Goal: Task Accomplishment & Management: Manage account settings

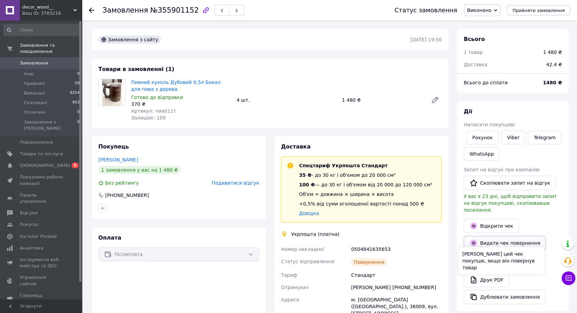
click at [490, 236] on button "Видати чек повернення" at bounding box center [505, 243] width 82 height 14
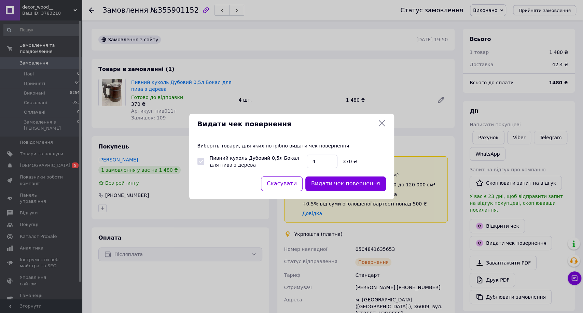
click at [358, 186] on button "Видати чек повернення" at bounding box center [345, 184] width 81 height 15
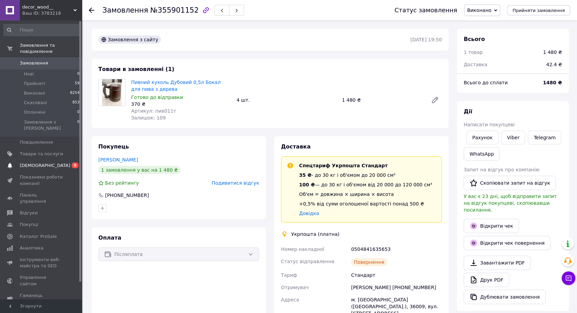
click at [48, 163] on span "[DEMOGRAPHIC_DATA]" at bounding box center [41, 166] width 43 height 6
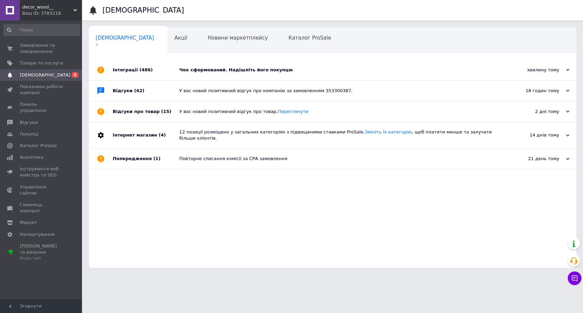
drag, startPoint x: 337, startPoint y: 111, endPoint x: 350, endPoint y: 86, distance: 28.4
click at [338, 111] on div "У вас новий позитивний відгук про товар. [GEOGRAPHIC_DATA]" at bounding box center [340, 112] width 322 height 6
drag, startPoint x: 350, startPoint y: 86, endPoint x: 292, endPoint y: 47, distance: 70.2
click at [350, 86] on div "У вас новий позитивний відгук про компанію за замовленням 353300387." at bounding box center [340, 91] width 322 height 20
click at [291, 48] on div "Каталог ProSale 0" at bounding box center [312, 41] width 63 height 26
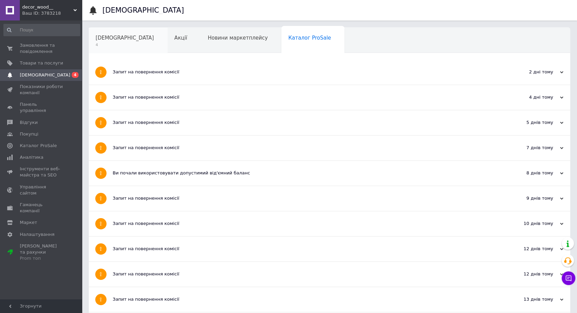
click at [135, 44] on div "[DEMOGRAPHIC_DATA] 4" at bounding box center [128, 41] width 79 height 26
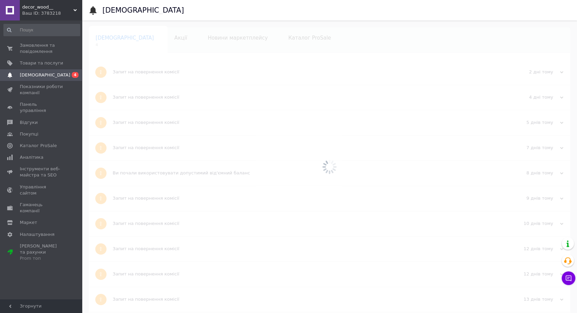
click at [102, 44] on div at bounding box center [329, 166] width 495 height 293
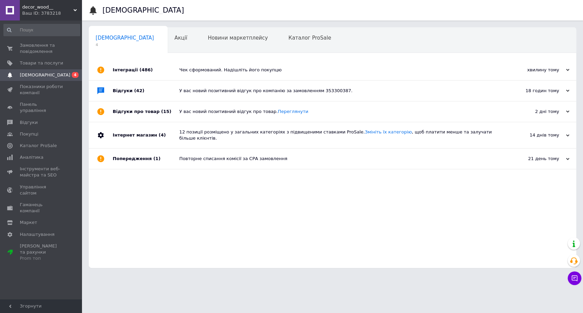
drag, startPoint x: 296, startPoint y: 156, endPoint x: 415, endPoint y: 145, distance: 120.0
click at [296, 156] on div "Повторне списання комісії за СРА замовлення" at bounding box center [340, 159] width 322 height 6
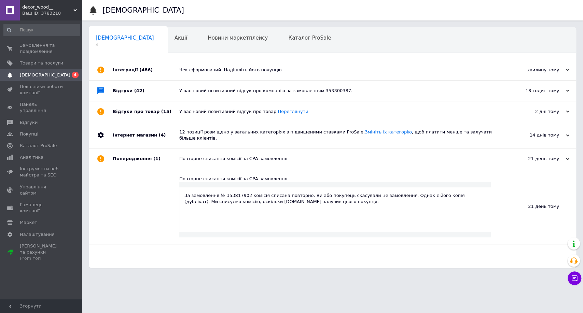
drag, startPoint x: 503, startPoint y: 128, endPoint x: 337, endPoint y: 117, distance: 166.0
click at [483, 131] on div "Інтернет магазин (4) 12 позиції розміщено у загальних категоріях з підвищеними …" at bounding box center [332, 135] width 487 height 26
click at [315, 113] on div "У вас новий позитивний відгук про товар. [GEOGRAPHIC_DATA]" at bounding box center [340, 112] width 322 height 6
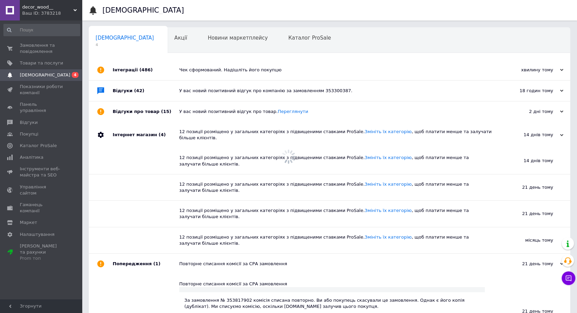
click at [348, 88] on div "У вас новий позитивний відгук про компанію за замовленням 353300387." at bounding box center [337, 91] width 316 height 20
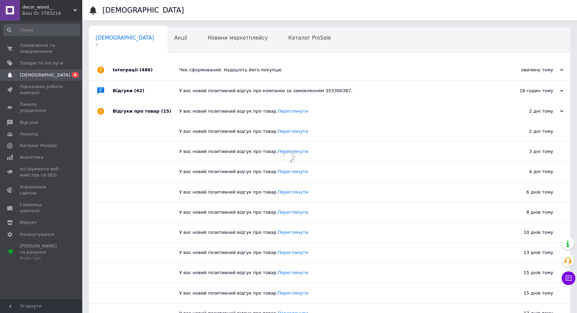
click at [311, 65] on div "Чек сформований. Надішліть його покупцю" at bounding box center [337, 70] width 316 height 20
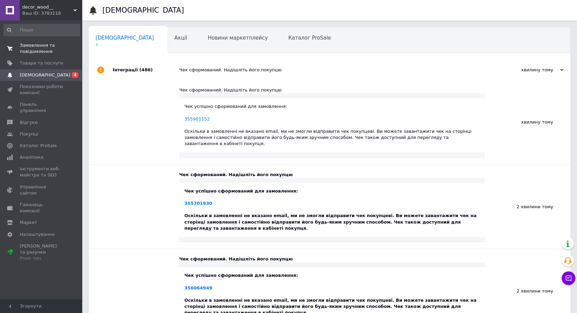
click at [31, 46] on span "Замовлення та повідомлення" at bounding box center [41, 48] width 43 height 12
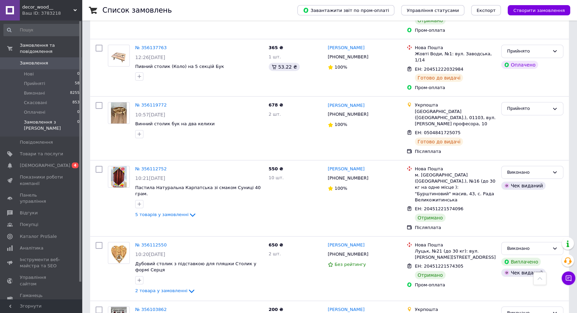
scroll to position [4827, 0]
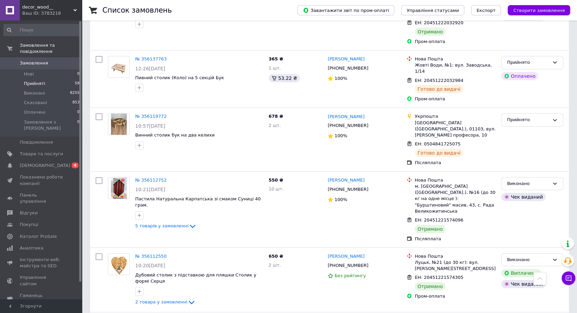
click at [43, 79] on li "Прийняті 58" at bounding box center [42, 84] width 84 height 10
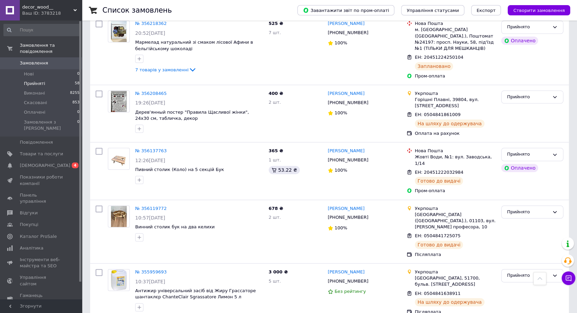
scroll to position [3399, 0]
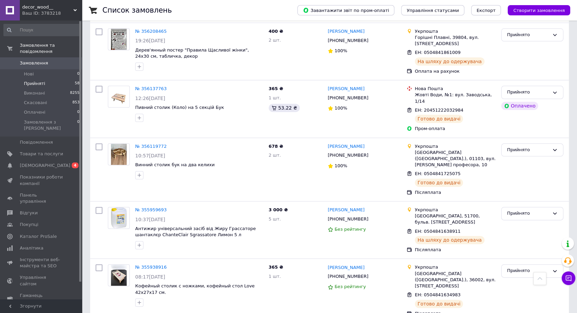
click at [23, 163] on span "[DEMOGRAPHIC_DATA]" at bounding box center [45, 166] width 51 height 6
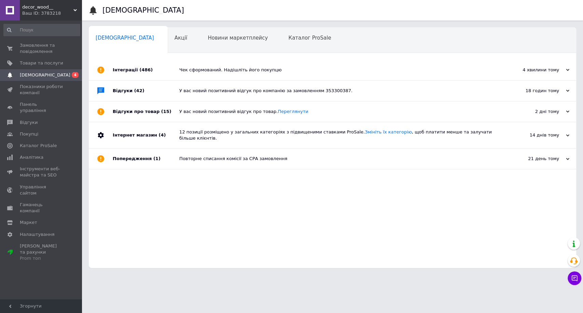
click at [287, 151] on div "Повторне списання комісії за СРА замовлення" at bounding box center [340, 159] width 322 height 20
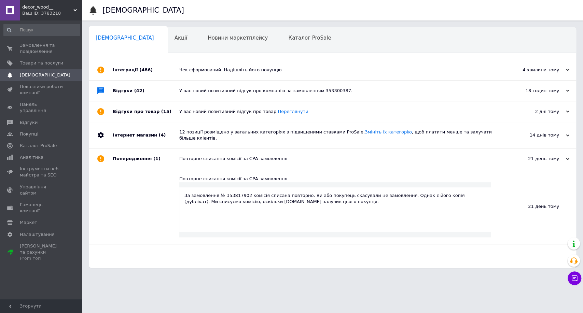
click at [306, 124] on div "12 позиції розміщено у загальних категоріях з підвищеними ставками ProSale. Змі…" at bounding box center [340, 135] width 322 height 26
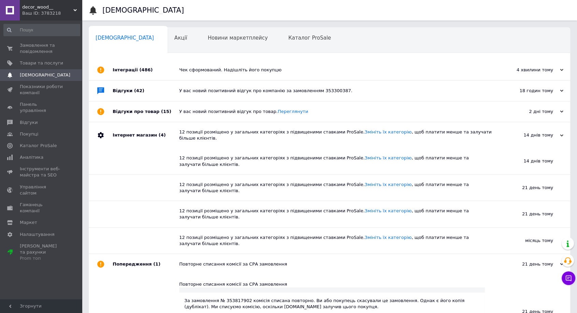
drag, startPoint x: 338, startPoint y: 106, endPoint x: 346, endPoint y: 107, distance: 7.6
click at [340, 106] on div "У вас новий позитивний відгук про товар. [GEOGRAPHIC_DATA]" at bounding box center [337, 111] width 316 height 20
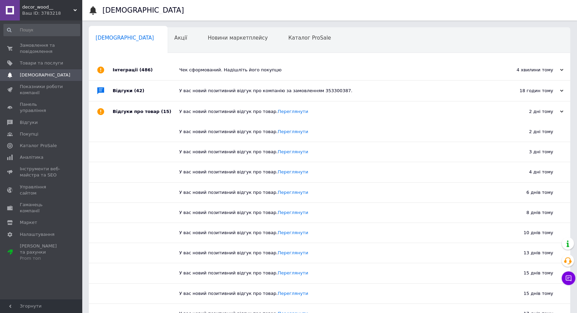
click at [362, 87] on div "У вас новий позитивний відгук про компанію за замовленням 353300387." at bounding box center [337, 91] width 316 height 20
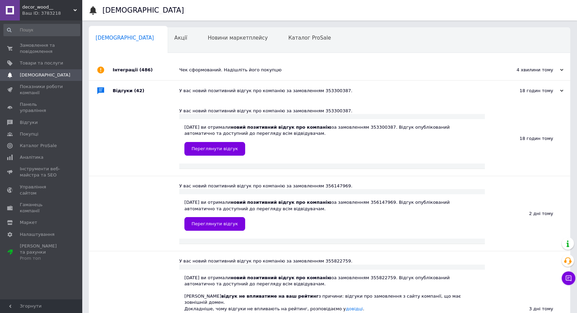
click at [325, 71] on div "Чек сформований. Надішліть його покупцю" at bounding box center [337, 70] width 316 height 6
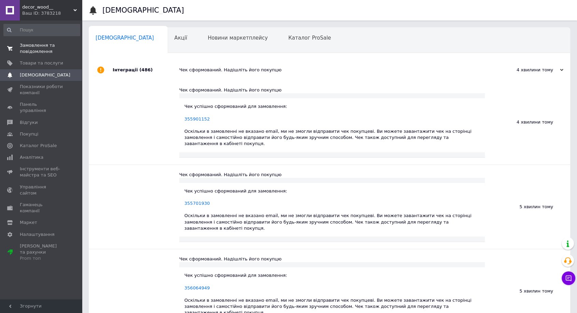
click at [31, 55] on link "Замовлення та повідомлення 0 0" at bounding box center [42, 49] width 84 height 18
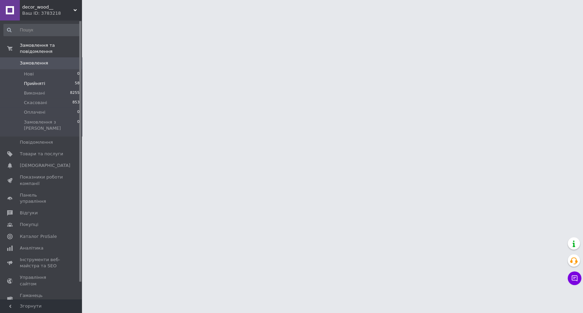
click at [28, 81] on span "Прийняті" at bounding box center [34, 84] width 21 height 6
